Goal: Information Seeking & Learning: Learn about a topic

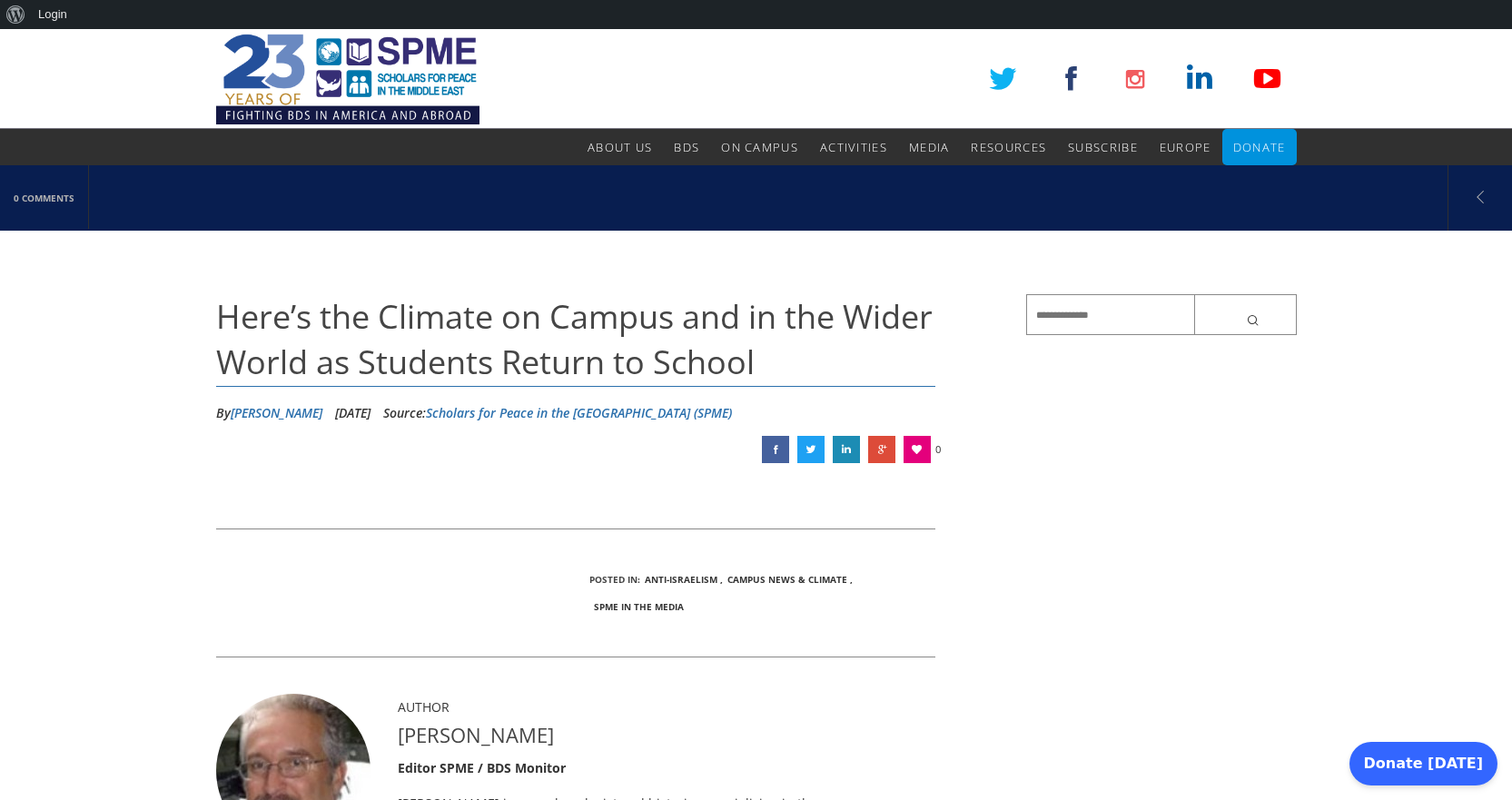
click at [506, 321] on span "Here’s the Climate on Campus and in the Wider World as Students Return to School" at bounding box center [574, 339] width 717 height 90
click at [507, 411] on link "Scholars for Peace in the [GEOGRAPHIC_DATA] (SPME)" at bounding box center [579, 413] width 306 height 17
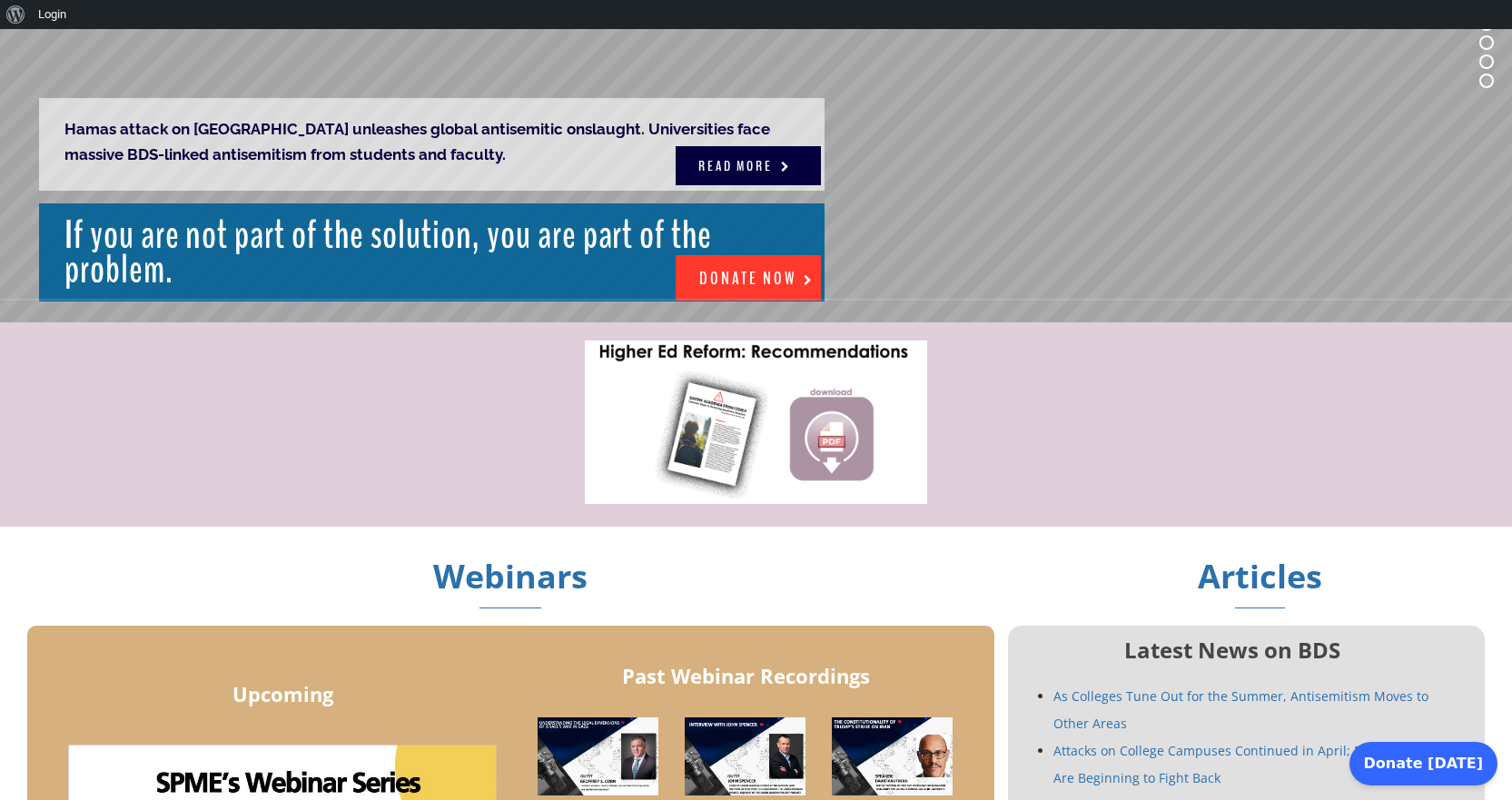
scroll to position [261, 0]
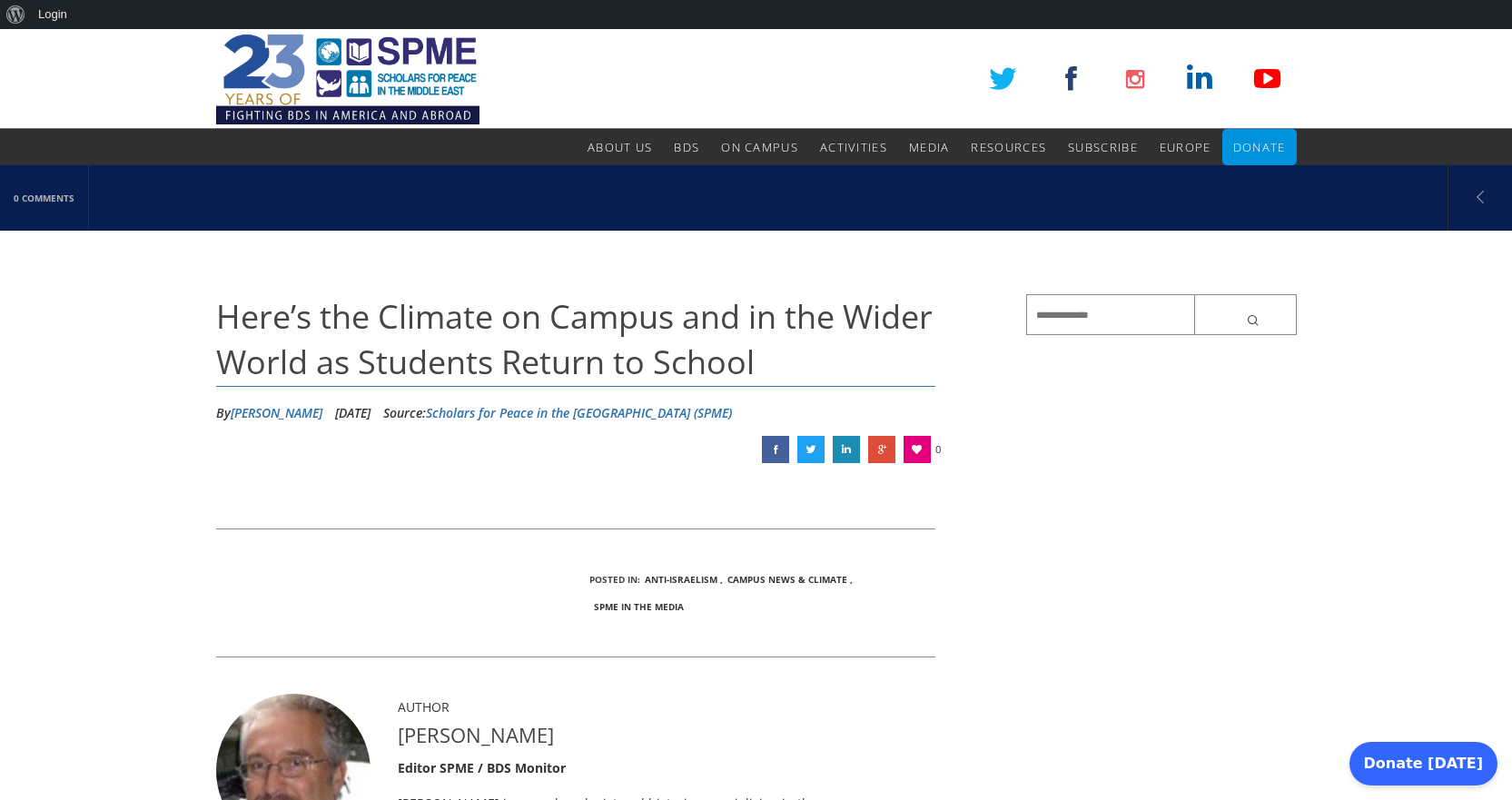
click at [497, 363] on span "Here’s the Climate on Campus and in the Wider World as Students Return to School" at bounding box center [574, 339] width 717 height 90
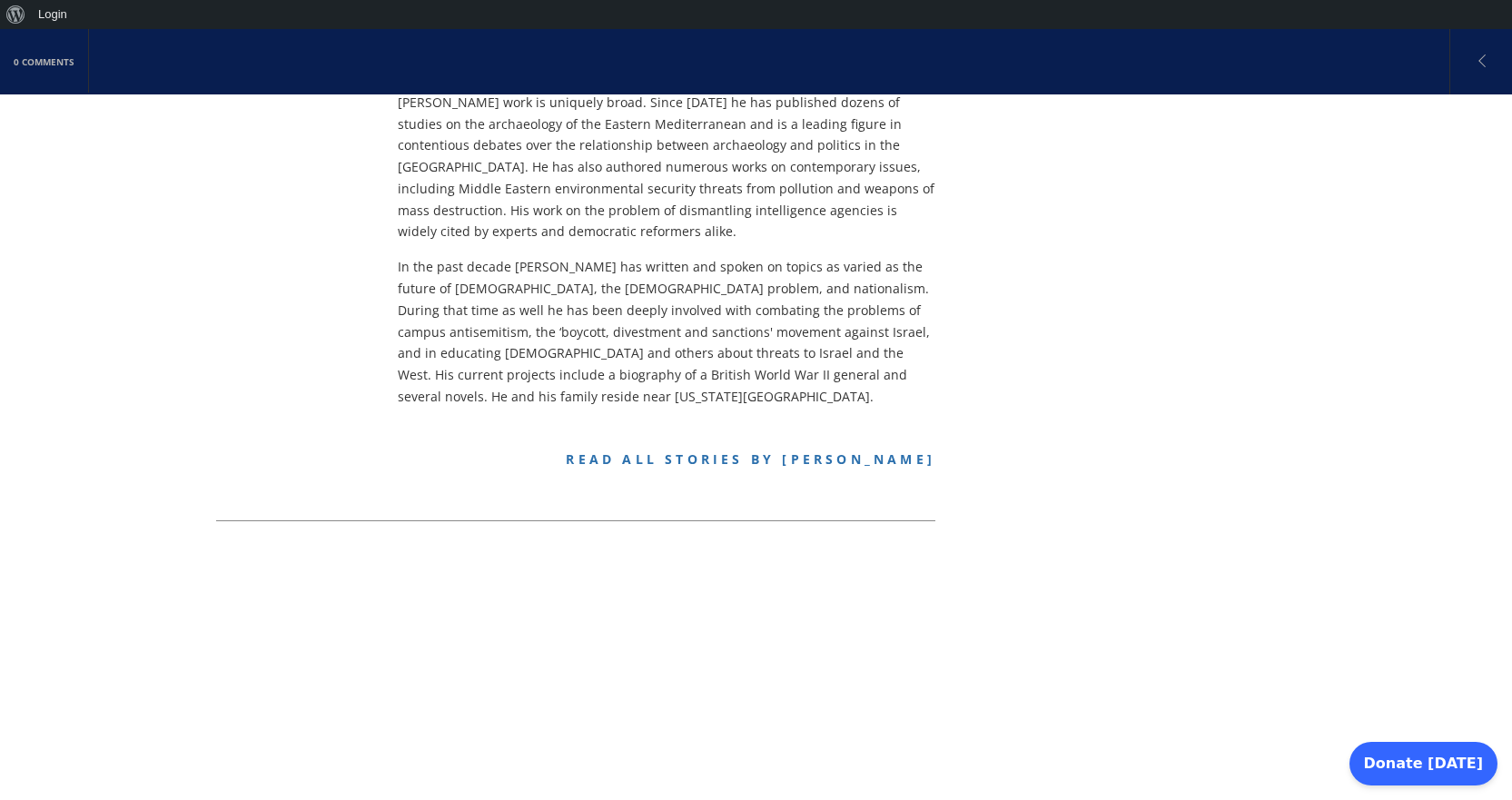
scroll to position [908, 0]
click at [720, 451] on link "Read all stories by Alex Joffe" at bounding box center [750, 459] width 369 height 17
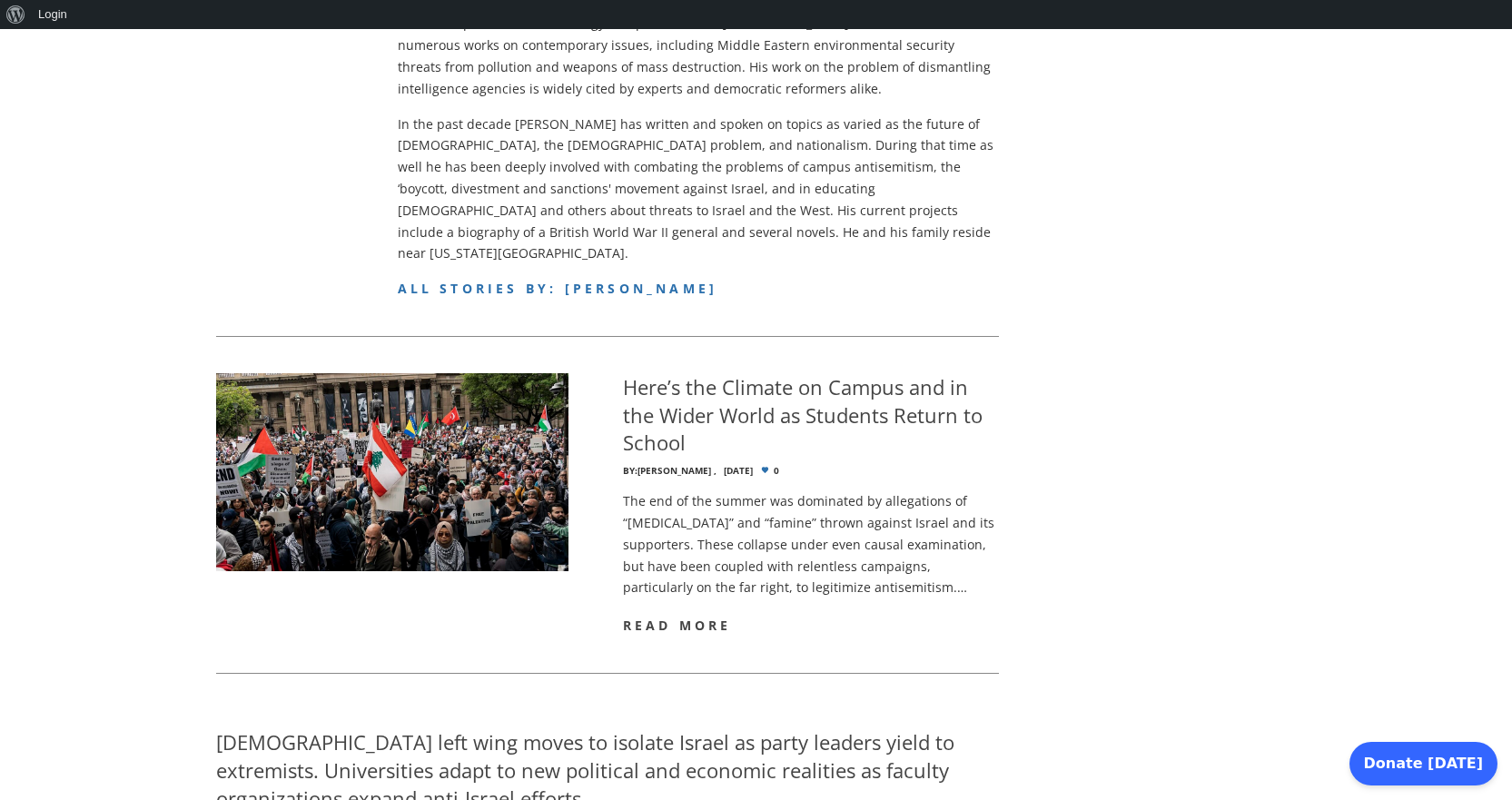
scroll to position [726, 0]
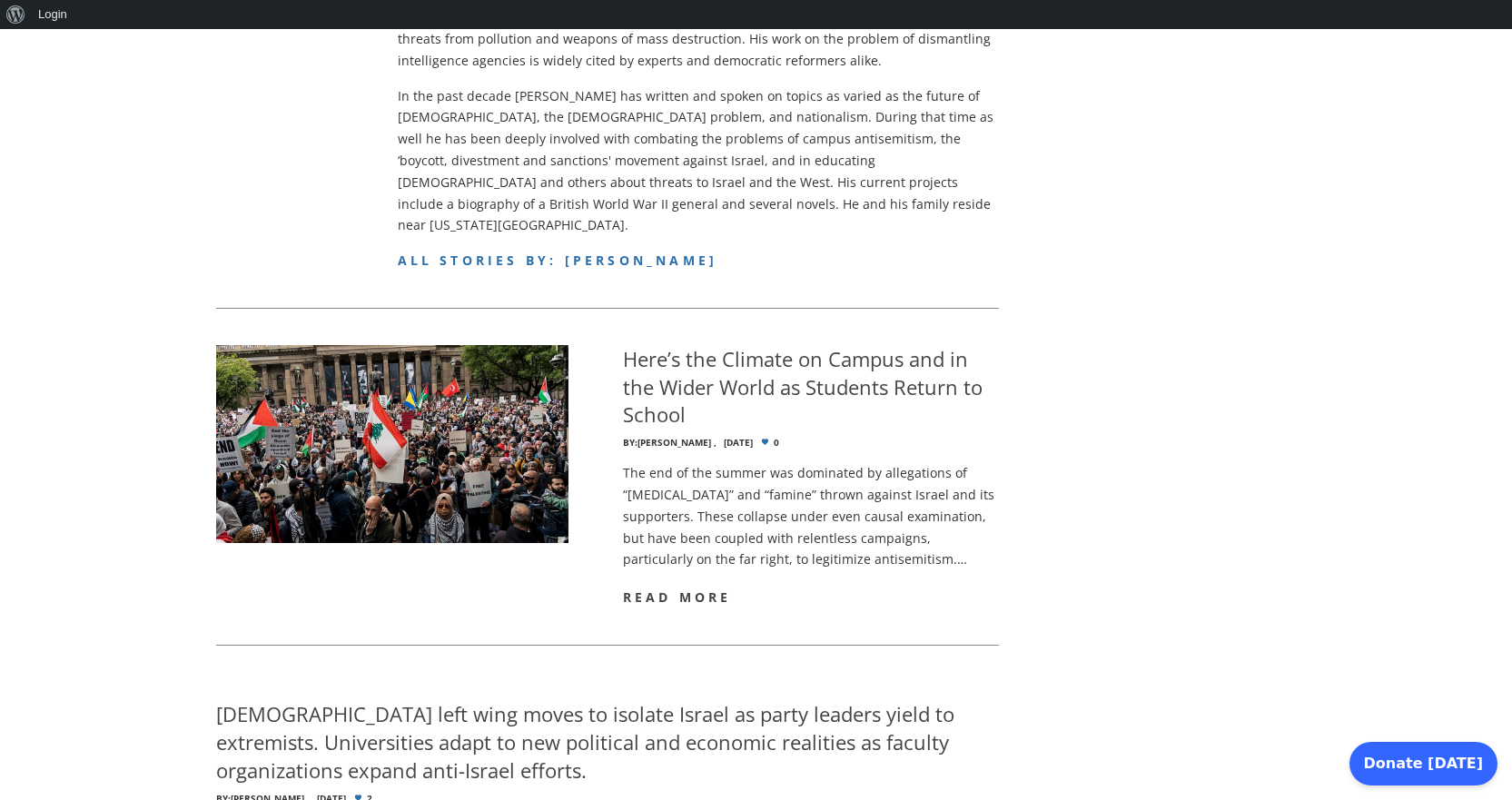
click at [692, 588] on span "read more" at bounding box center [677, 597] width 109 height 17
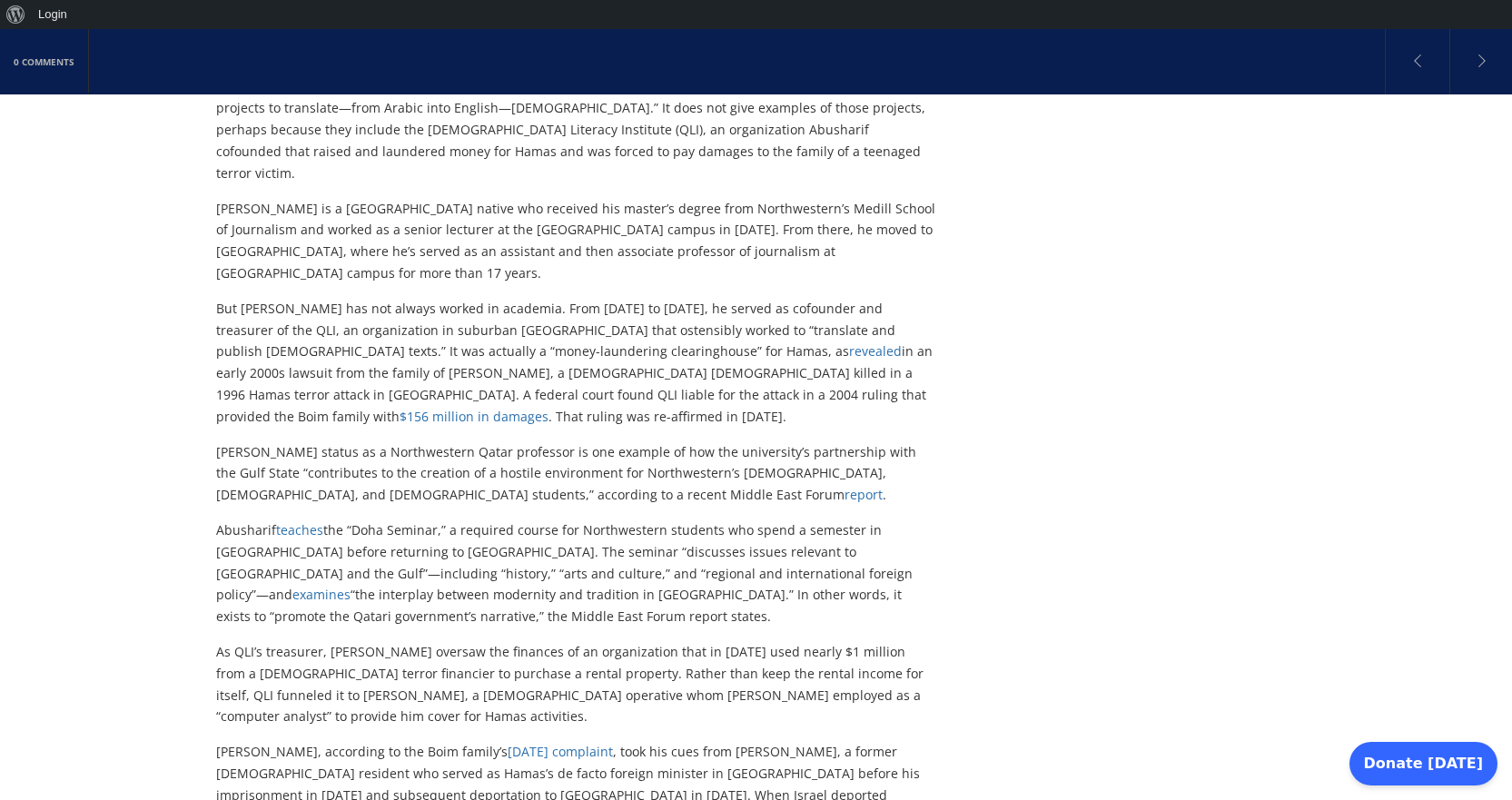
scroll to position [545, 0]
